Goal: Transaction & Acquisition: Book appointment/travel/reservation

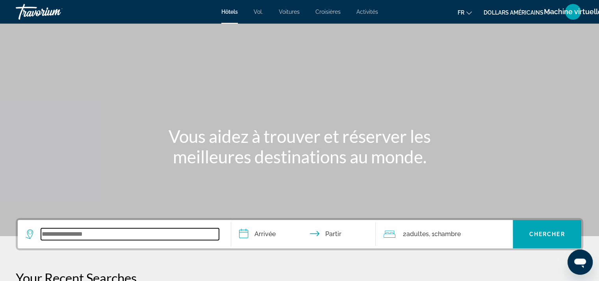
click at [169, 232] on input "Widget de recherche" at bounding box center [130, 235] width 178 height 12
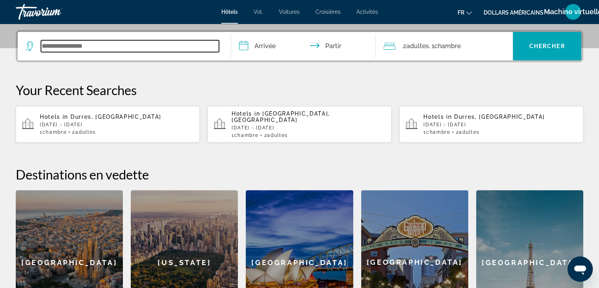
scroll to position [192, 0]
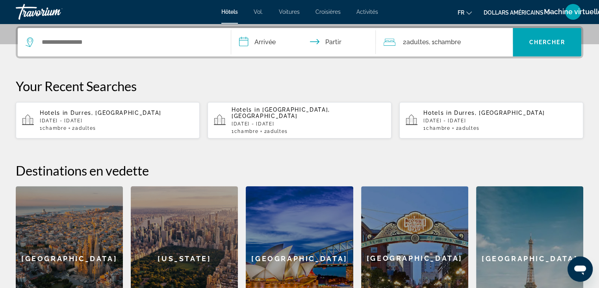
click at [117, 118] on p "[DATE] - [DATE]" at bounding box center [117, 121] width 154 height 6
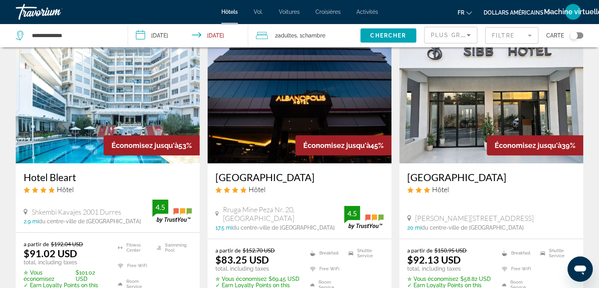
scroll to position [37, 0]
click at [518, 10] on font "dollars américains" at bounding box center [514, 12] width 60 height 6
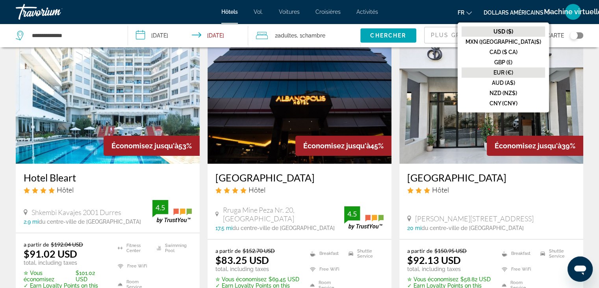
click at [517, 69] on button "EUR (€)" at bounding box center [504, 72] width 84 height 10
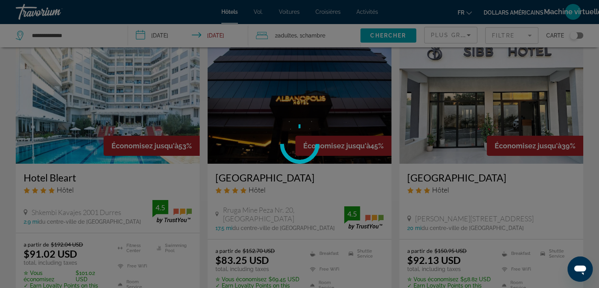
scroll to position [0, 0]
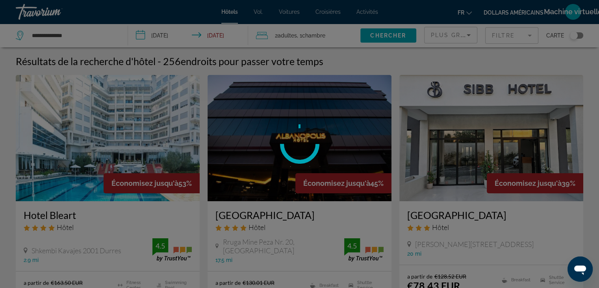
click at [517, 69] on div "**********" at bounding box center [299, 144] width 599 height 288
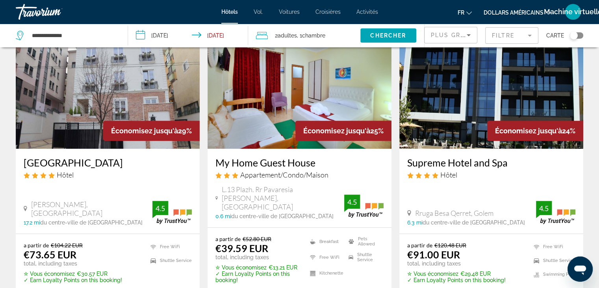
scroll to position [350, 0]
click at [459, 135] on img "Contenu principal" at bounding box center [492, 85] width 184 height 126
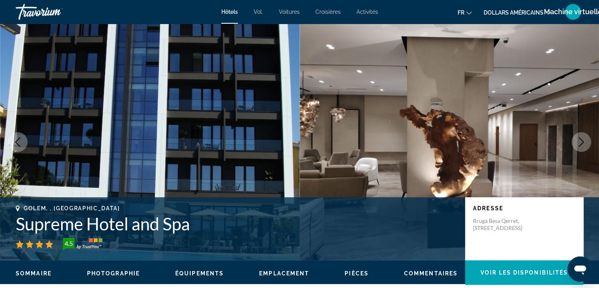
click at [585, 137] on icon "Next image" at bounding box center [581, 141] width 9 height 9
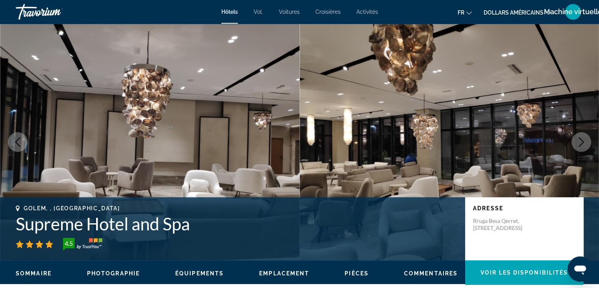
click at [585, 137] on icon "Next image" at bounding box center [581, 141] width 9 height 9
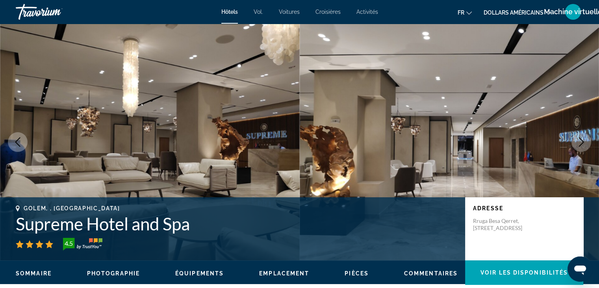
click at [585, 137] on icon "Next image" at bounding box center [581, 141] width 9 height 9
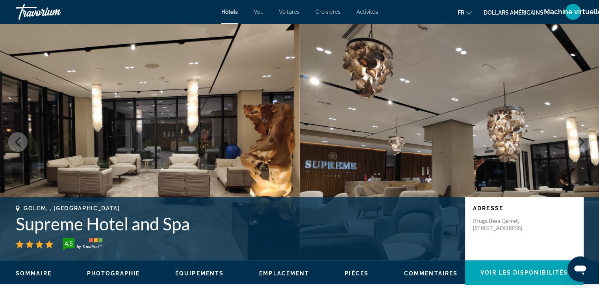
click at [585, 137] on icon "Next image" at bounding box center [581, 141] width 9 height 9
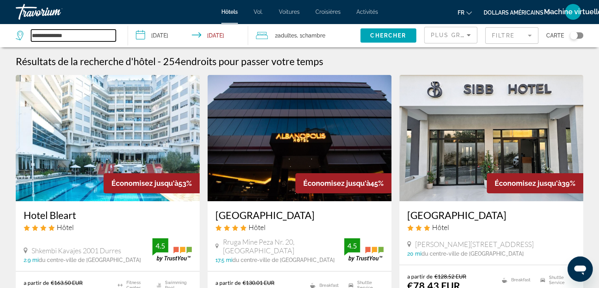
click at [90, 31] on input "**********" at bounding box center [73, 36] width 85 height 12
type input "*"
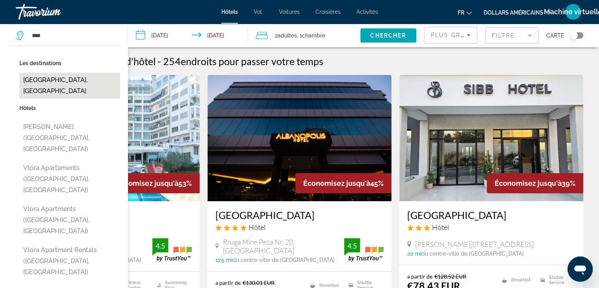
click at [38, 79] on button "[GEOGRAPHIC_DATA], [GEOGRAPHIC_DATA]" at bounding box center [69, 86] width 101 height 26
type input "**********"
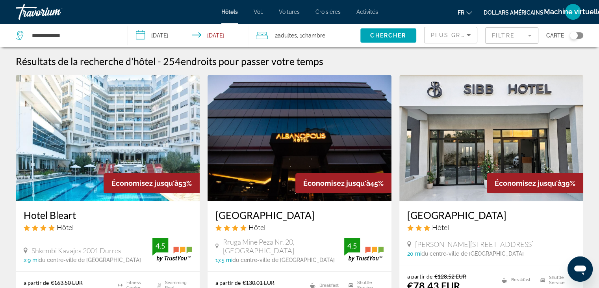
click at [169, 34] on input "**********" at bounding box center [189, 37] width 123 height 26
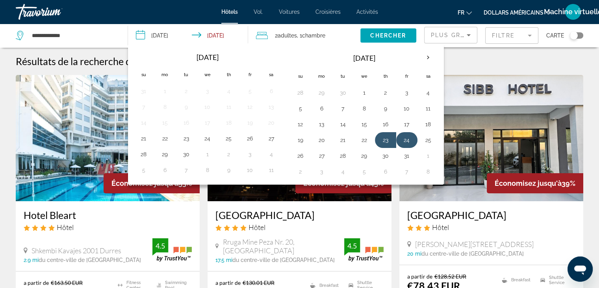
click at [405, 139] on button "24" at bounding box center [407, 139] width 13 height 11
click at [319, 155] on button "27" at bounding box center [322, 155] width 13 height 11
type input "**********"
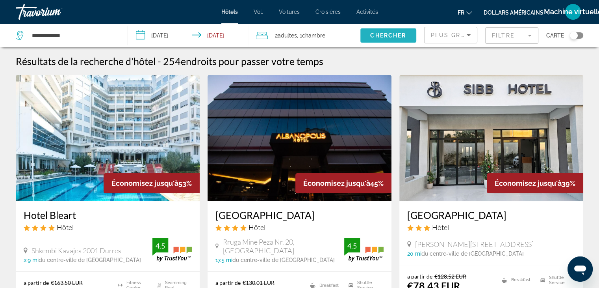
click at [376, 34] on span "Chercher" at bounding box center [388, 35] width 36 height 6
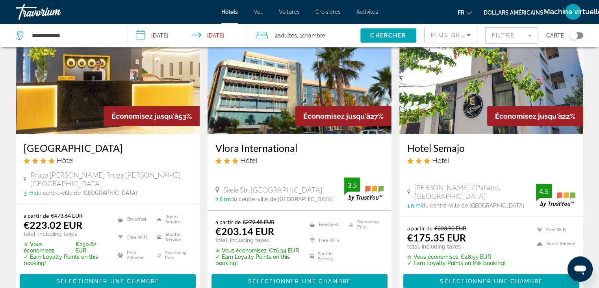
scroll to position [68, 0]
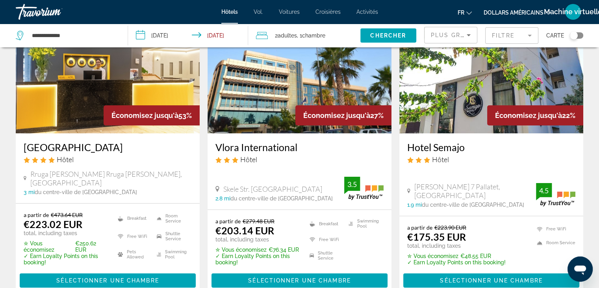
click at [87, 93] on img "Contenu principal" at bounding box center [108, 70] width 184 height 126
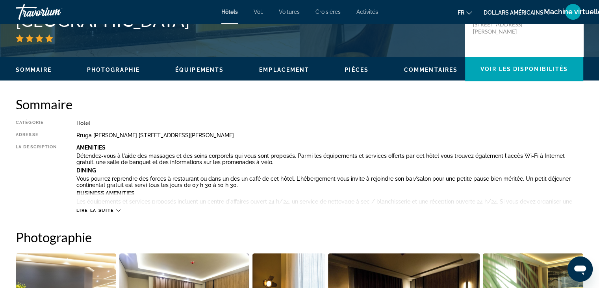
scroll to position [206, 0]
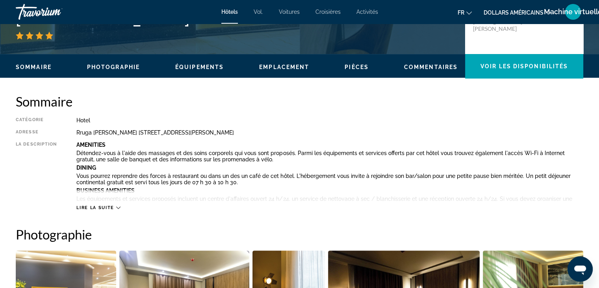
click at [117, 205] on icon "Contenu principal" at bounding box center [118, 207] width 4 height 4
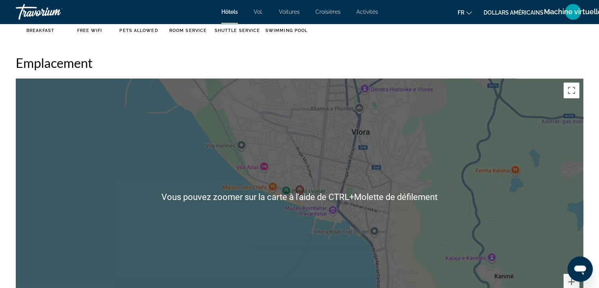
scroll to position [933, 0]
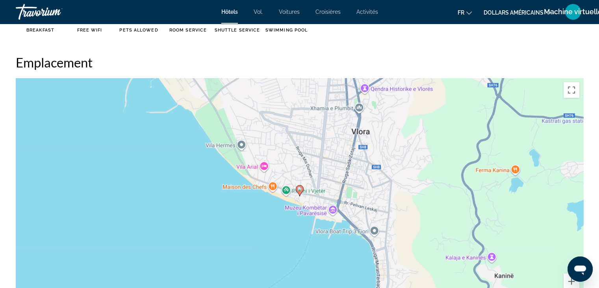
click at [341, 230] on div "Pour activer le glissement avec le clavier, appuyez sur Alt+Entrée. Une fois ce…" at bounding box center [300, 196] width 568 height 236
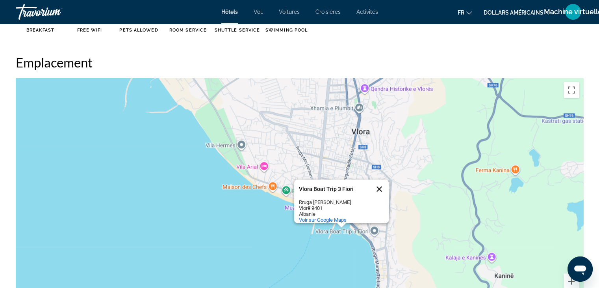
click at [378, 181] on button "Fermer" at bounding box center [379, 188] width 19 height 19
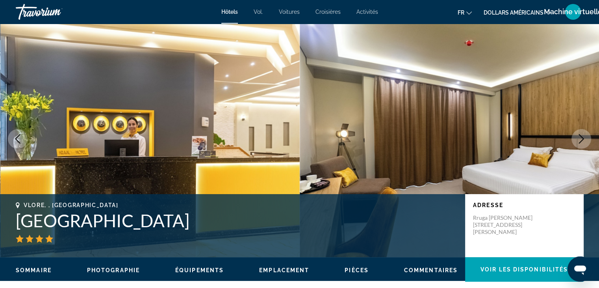
scroll to position [0, 0]
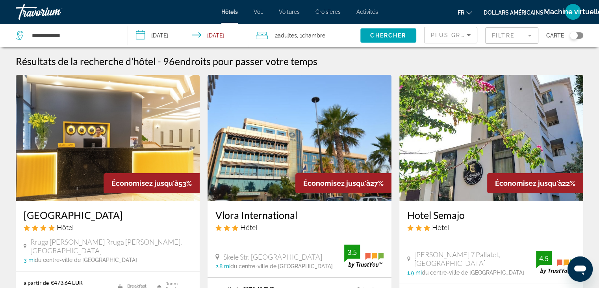
click at [175, 35] on input "**********" at bounding box center [189, 37] width 123 height 26
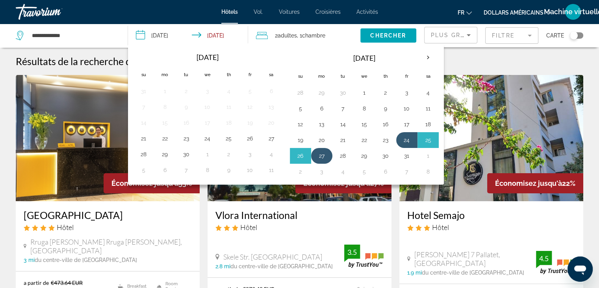
click at [322, 155] on button "27" at bounding box center [322, 155] width 13 height 11
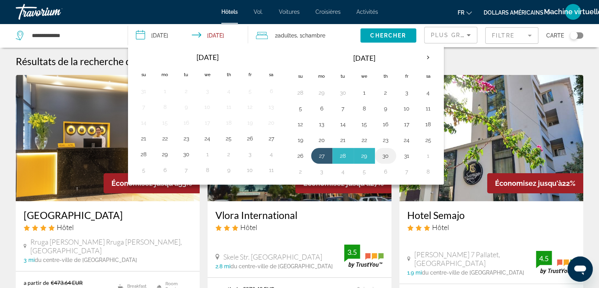
click at [384, 155] on button "30" at bounding box center [386, 155] width 13 height 11
type input "**********"
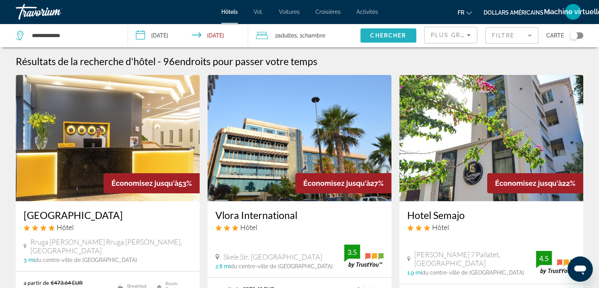
click at [375, 32] on span "Search widget" at bounding box center [389, 35] width 56 height 19
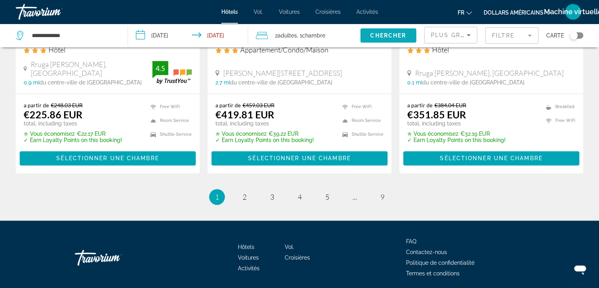
scroll to position [1091, 0]
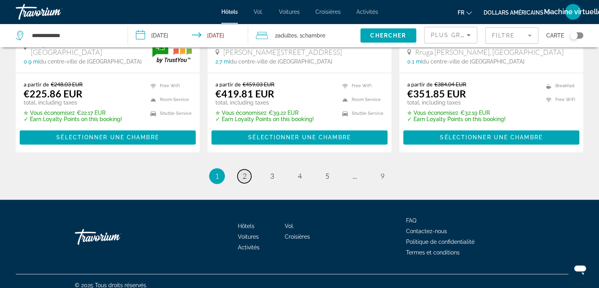
click at [243, 172] on link "page 2" at bounding box center [245, 176] width 14 height 14
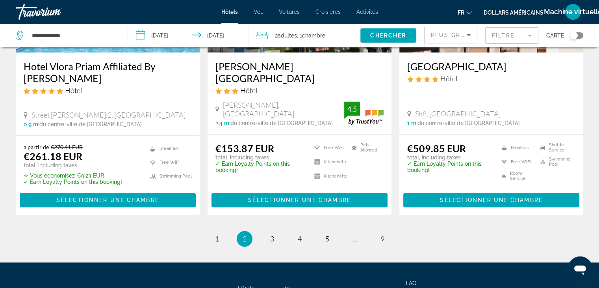
scroll to position [1047, 0]
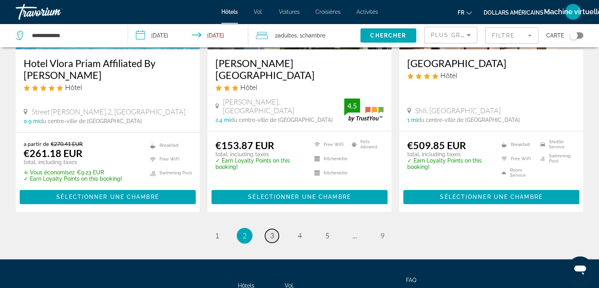
click at [274, 231] on span "3" at bounding box center [272, 235] width 4 height 9
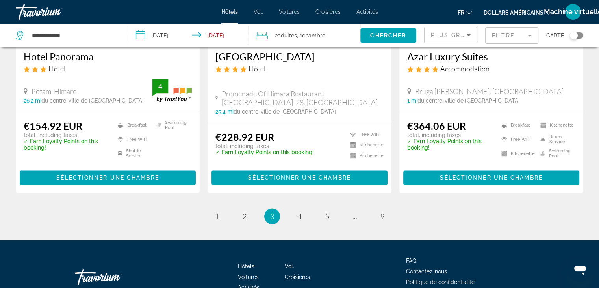
scroll to position [1029, 0]
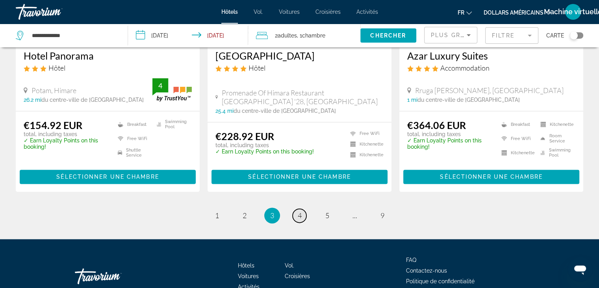
click at [300, 212] on span "4" at bounding box center [300, 215] width 4 height 9
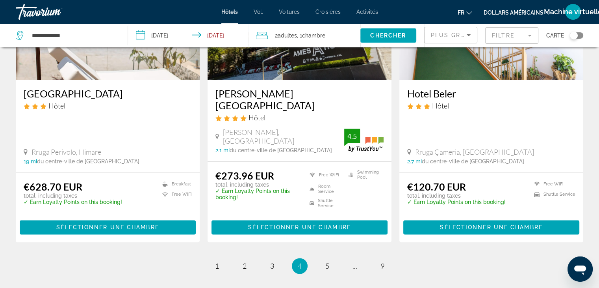
scroll to position [962, 0]
click at [326, 261] on span "5" at bounding box center [328, 265] width 4 height 9
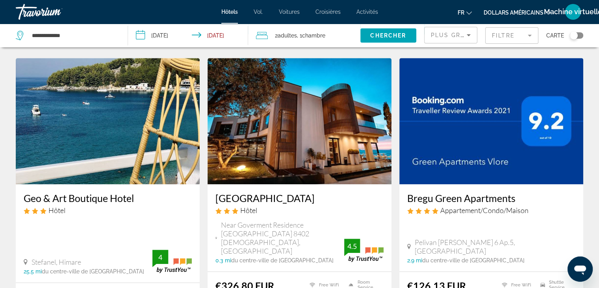
scroll to position [594, 0]
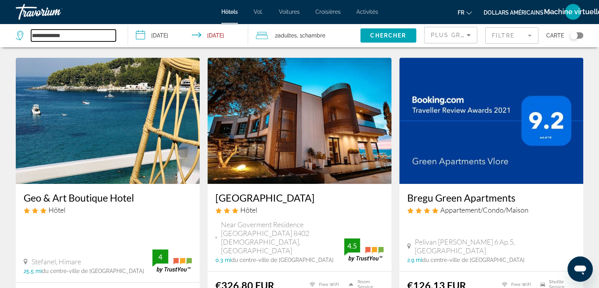
click at [69, 35] on input "**********" at bounding box center [73, 36] width 85 height 12
type input "*"
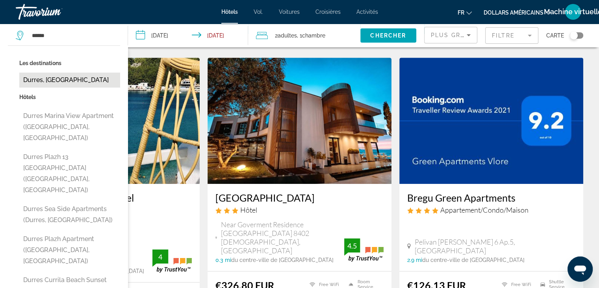
click at [52, 78] on button "Durres, [GEOGRAPHIC_DATA]" at bounding box center [69, 80] width 101 height 15
type input "**********"
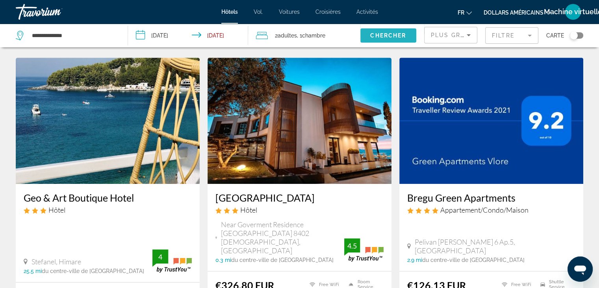
click at [372, 31] on span "Search widget" at bounding box center [389, 35] width 56 height 19
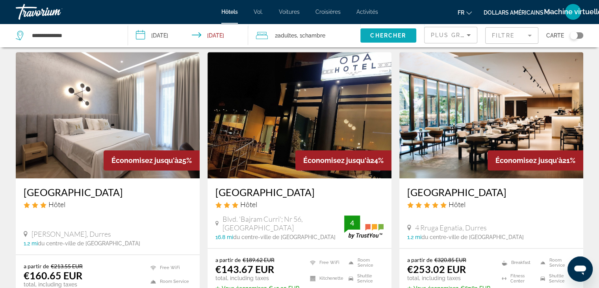
scroll to position [622, 0]
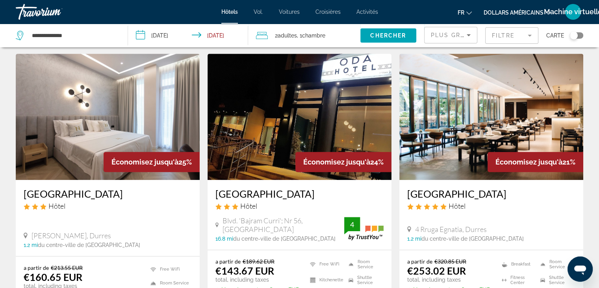
click at [489, 131] on img "Contenu principal" at bounding box center [492, 117] width 184 height 126
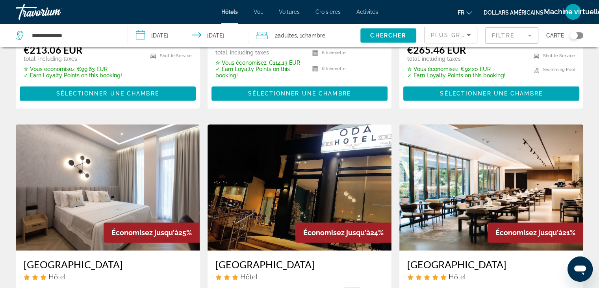
scroll to position [552, 0]
